Goal: Task Accomplishment & Management: Manage account settings

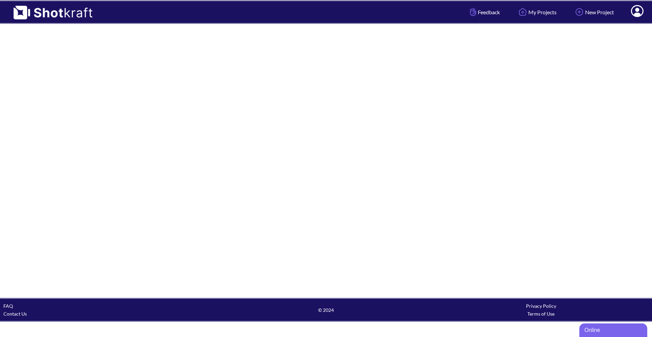
click at [637, 7] on icon at bounding box center [637, 11] width 13 height 12
click at [627, 29] on link "My Profile" at bounding box center [618, 24] width 56 height 11
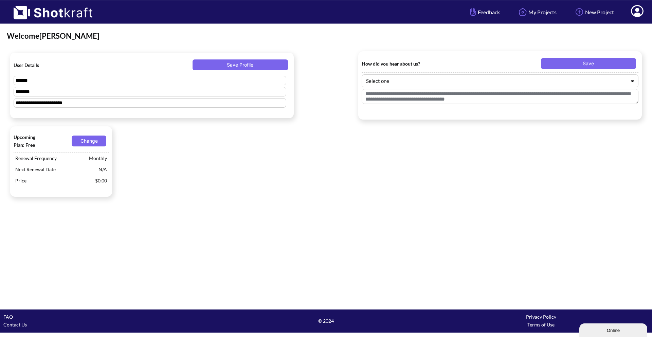
type textarea "**********"
